Goal: Task Accomplishment & Management: Complete application form

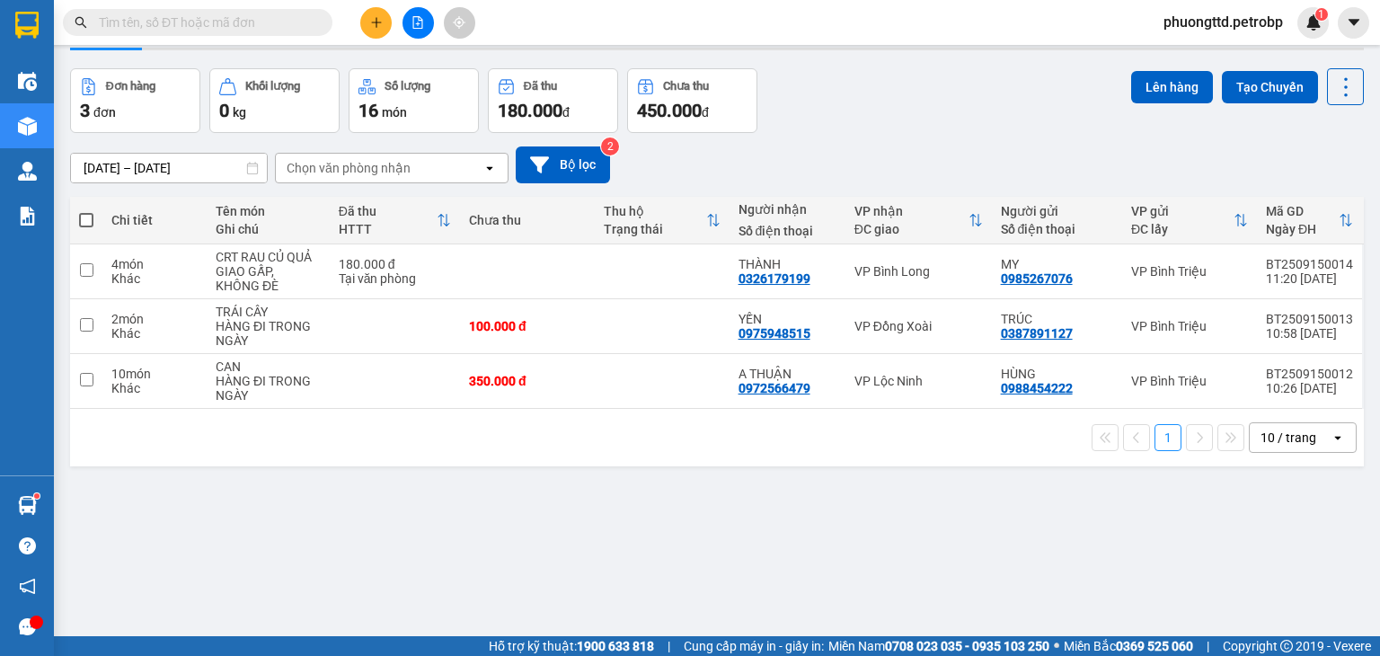
scroll to position [83, 0]
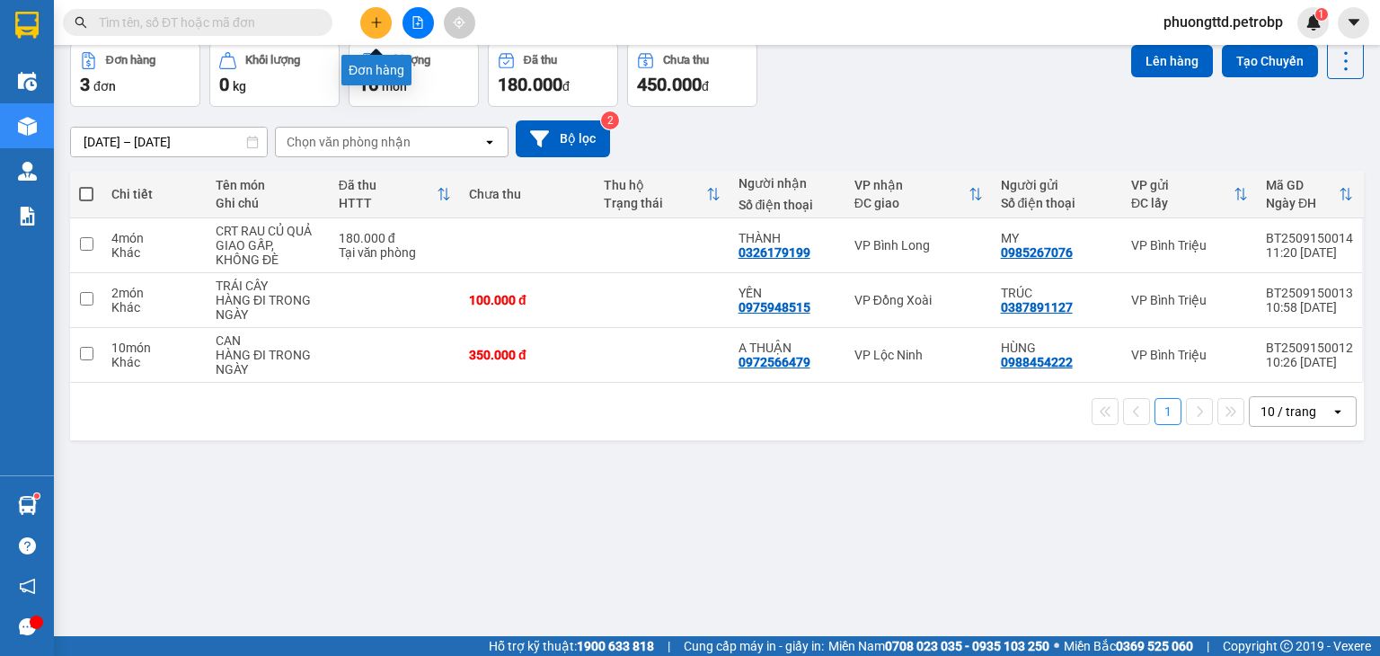
click at [370, 27] on icon "plus" at bounding box center [376, 22] width 13 height 13
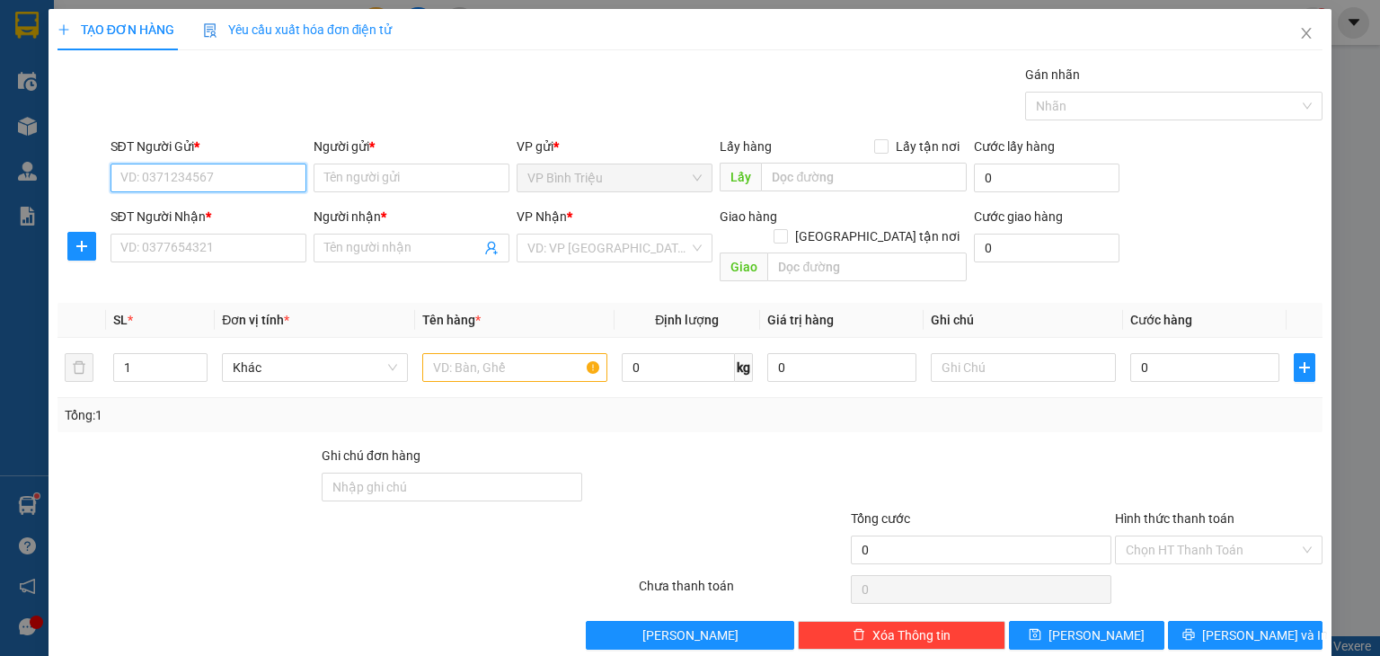
scroll to position [7, 0]
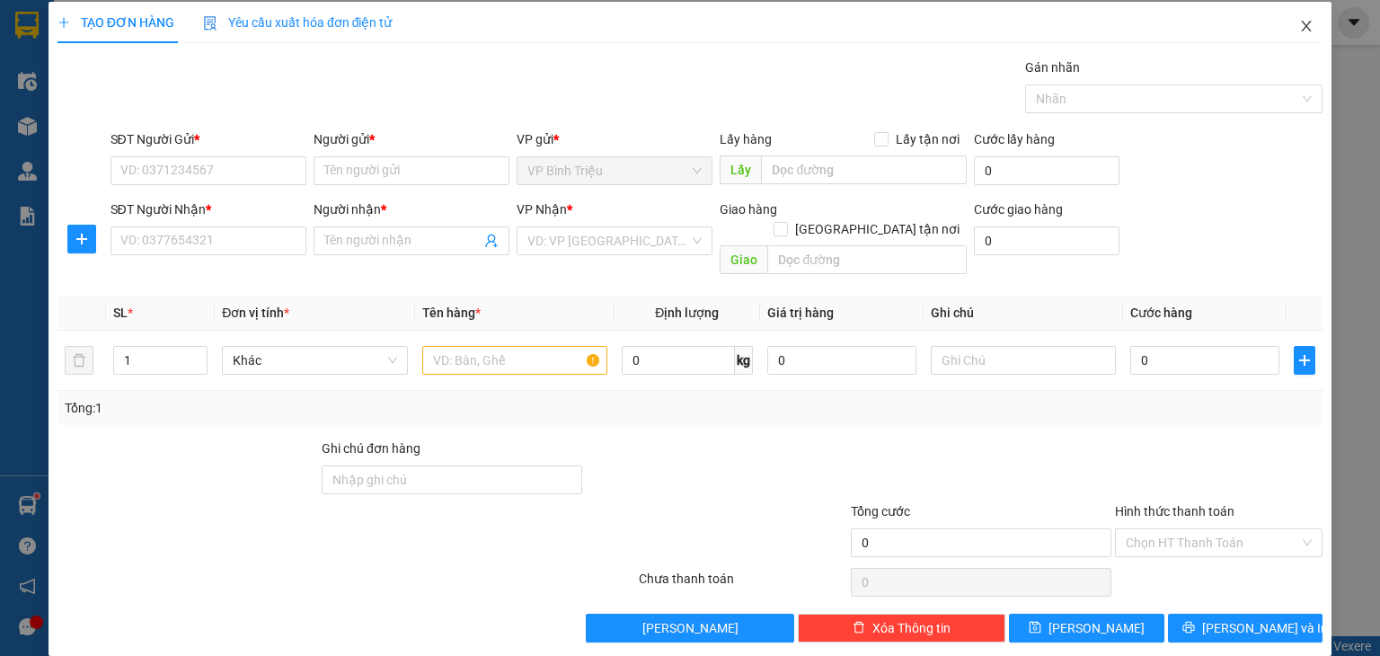
click at [1299, 19] on icon "close" at bounding box center [1306, 26] width 14 height 14
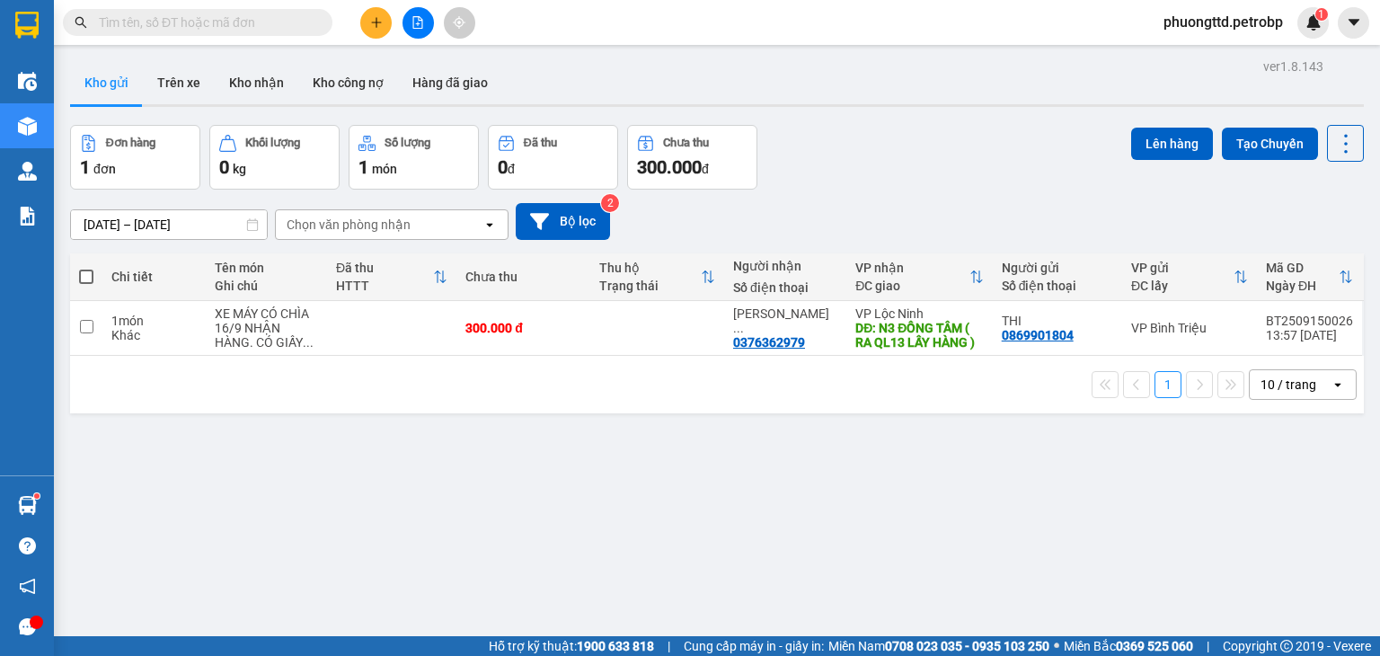
click at [857, 95] on div "Kho gửi Trên xe Kho nhận Kho công nợ Hàng đã giao" at bounding box center [717, 85] width 1294 height 48
click at [201, 22] on input "text" at bounding box center [205, 23] width 212 height 20
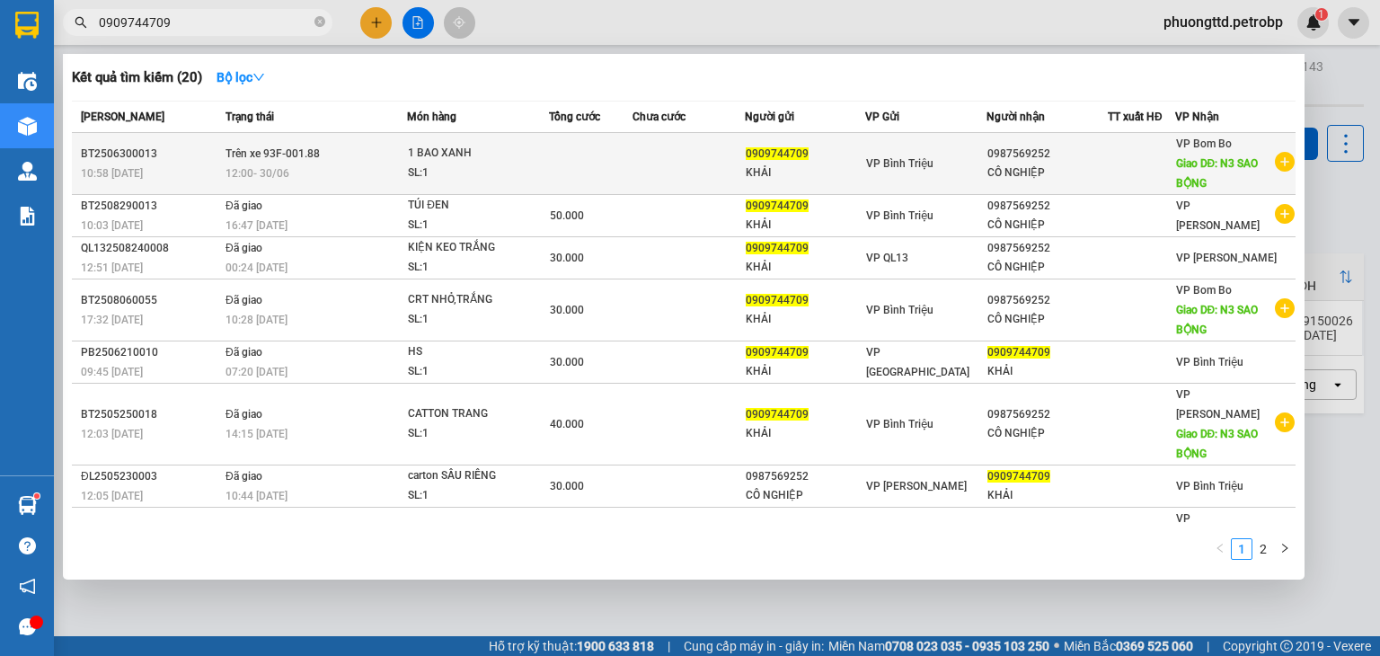
type input "0909744709"
click at [637, 161] on td at bounding box center [687, 164] width 111 height 62
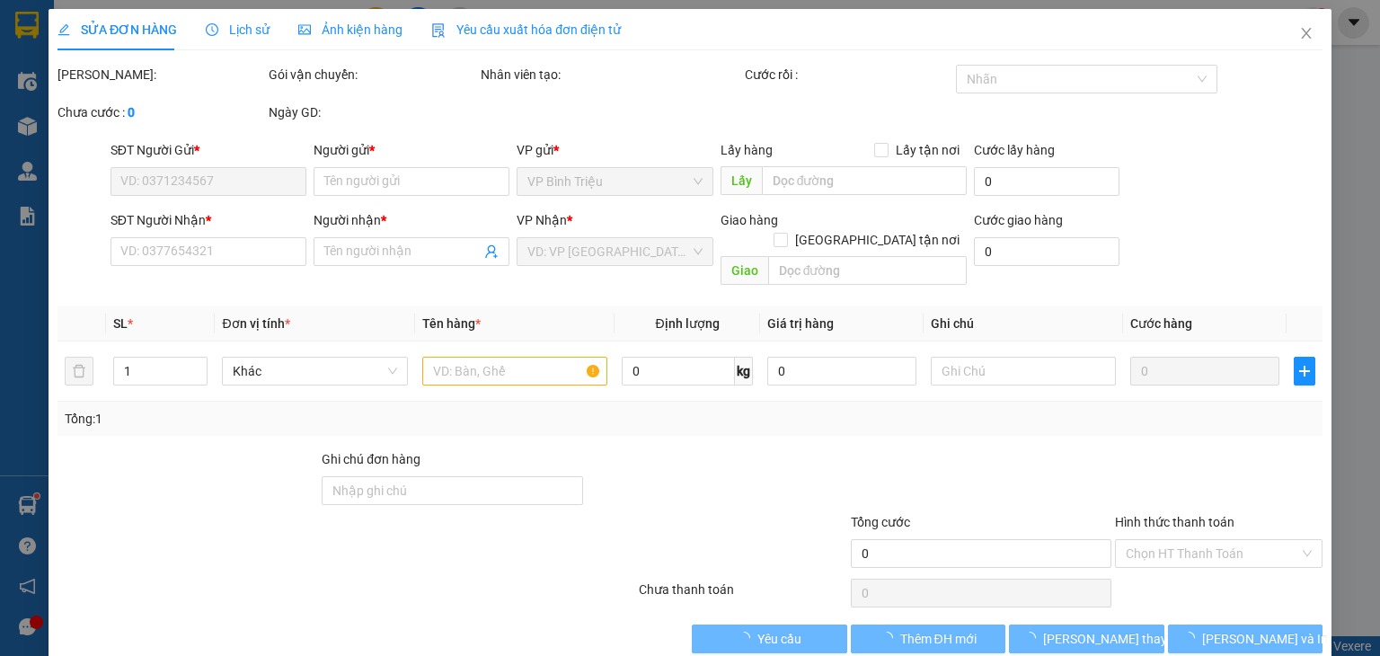
type input "0909744709"
type input "KHẢI"
type input "0987569252"
type input "CÔ NGHIỆP"
type input "N3 SAO BỘNG"
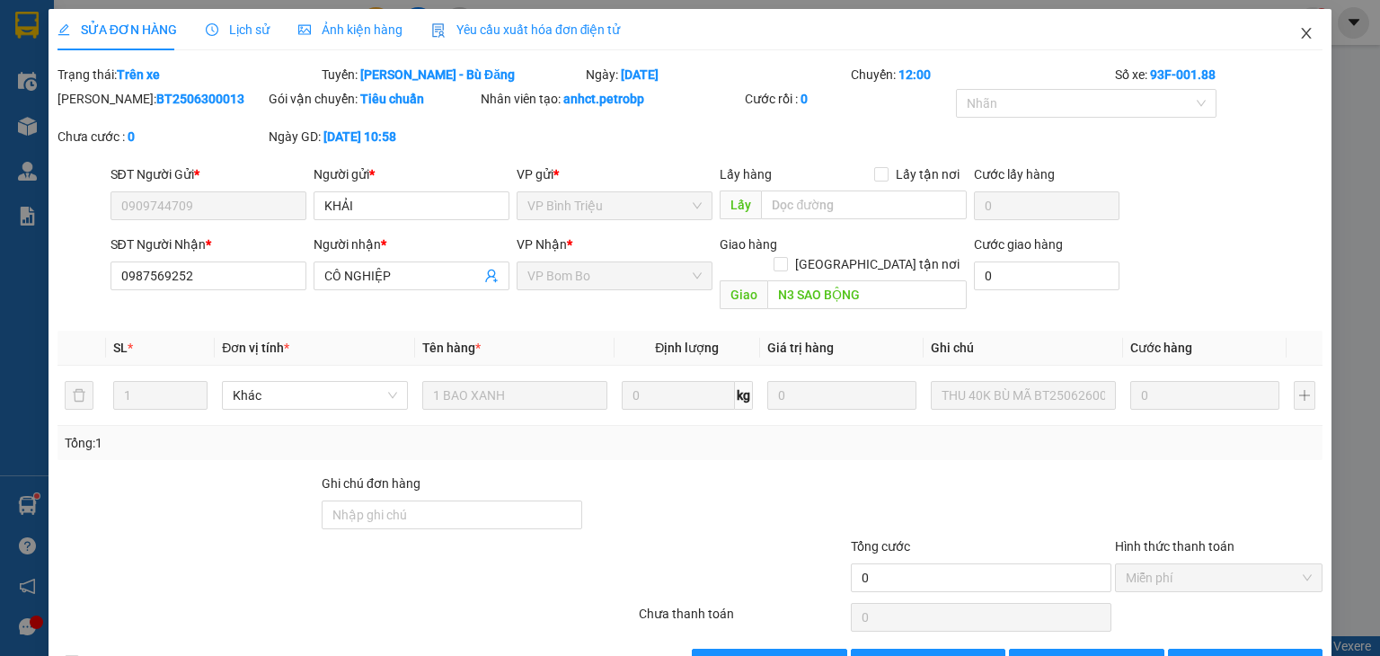
click at [1302, 30] on icon "close" at bounding box center [1307, 33] width 10 height 11
